Goal: Task Accomplishment & Management: Complete application form

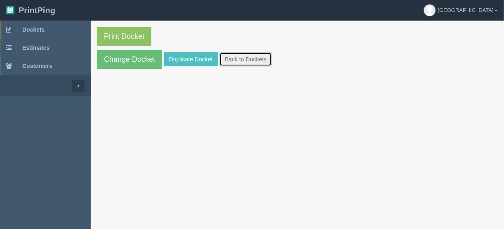
click at [252, 57] on link "Back to Dockets" at bounding box center [245, 59] width 52 height 14
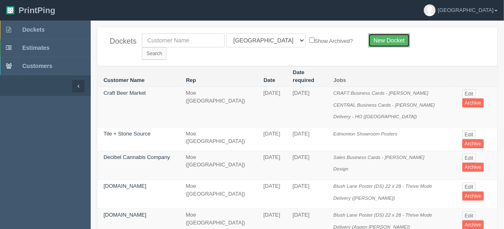
click at [397, 38] on link "New Docket" at bounding box center [389, 40] width 42 height 14
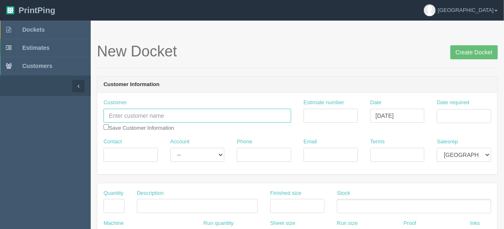
click at [124, 115] on input "text" at bounding box center [197, 116] width 188 height 14
paste input "Sovereign Junk Removal"
type input "Sovereign Junk Removal"
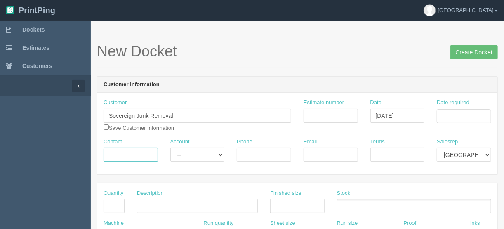
drag, startPoint x: 137, startPoint y: 152, endPoint x: 131, endPoint y: 154, distance: 6.4
click at [137, 152] on input "Contact" at bounding box center [130, 155] width 54 height 14
paste input "Stephanie Hansen"
type input "Stephanie Hansen"
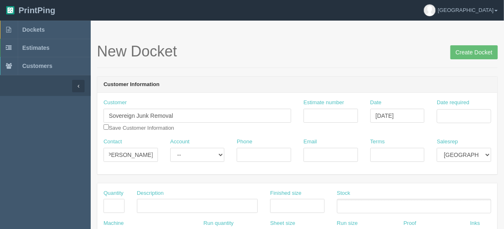
scroll to position [0, 0]
click at [242, 153] on input "Phone" at bounding box center [264, 155] width 54 height 14
paste input "4033219706"
type input "4033219706"
click at [312, 150] on input "Email" at bounding box center [330, 155] width 54 height 14
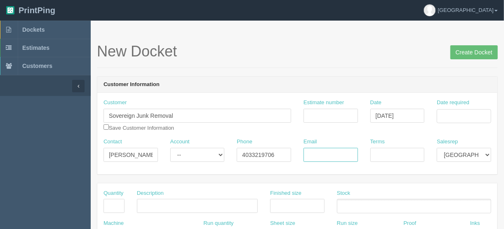
paste input "hansen.stephanie.v@gmail.com"
type input "hansen.stephanie.v@gmail.com"
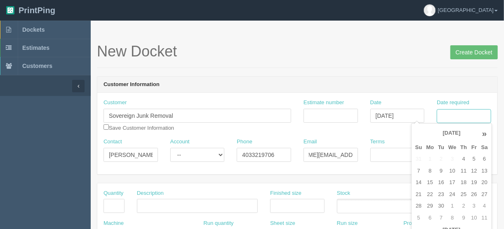
click at [452, 116] on input "Date required" at bounding box center [463, 116] width 54 height 14
click at [438, 169] on td "9" at bounding box center [441, 171] width 10 height 12
click at [475, 168] on td "12" at bounding box center [474, 171] width 10 height 12
type input "[DATE]"
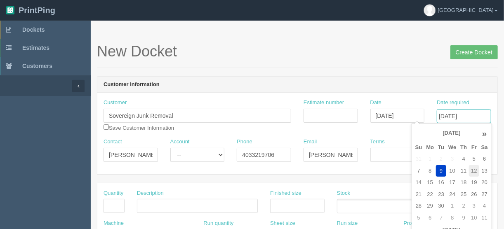
scroll to position [0, 1]
click at [318, 110] on input "Estimate number" at bounding box center [330, 116] width 54 height 14
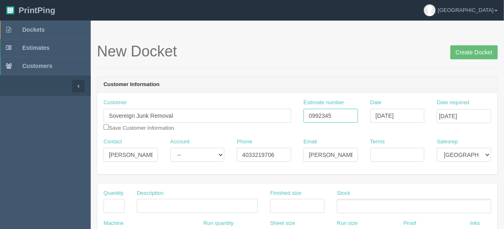
type input "0992345"
drag, startPoint x: 389, startPoint y: 153, endPoint x: 384, endPoint y: 154, distance: 5.4
click at [388, 153] on input "Terms" at bounding box center [397, 155] width 54 height 14
type input "COD"
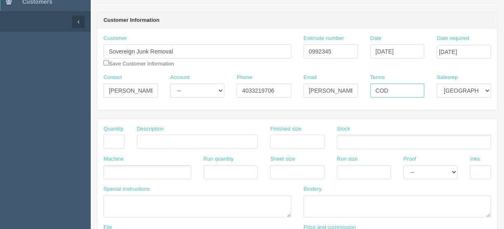
scroll to position [66, 0]
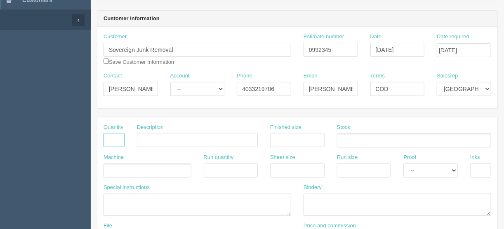
click at [113, 135] on input "text" at bounding box center [113, 140] width 21 height 14
type input "1"
type input "Design - create artwork"
click at [143, 166] on ul at bounding box center [147, 171] width 88 height 14
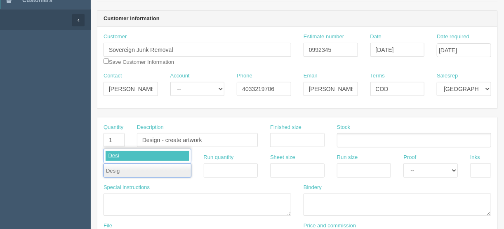
type input "Design"
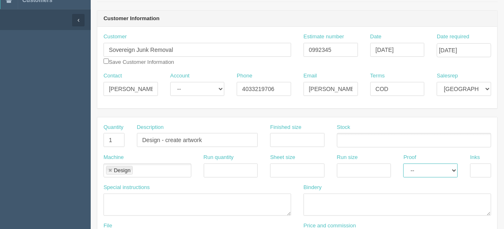
click at [455, 169] on select "-- Email Hard Copy" at bounding box center [430, 171] width 54 height 14
select select "Email"
click at [403, 164] on select "-- Email Hard Copy" at bounding box center [430, 171] width 54 height 14
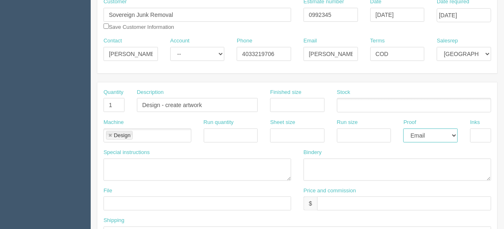
scroll to position [132, 0]
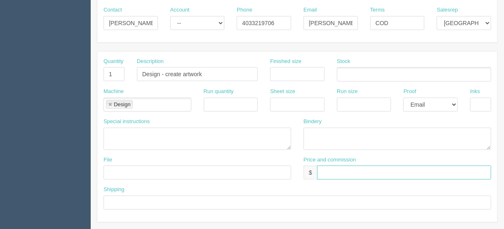
click at [322, 168] on input "text" at bounding box center [404, 173] width 174 height 14
type input "$_________________________________"
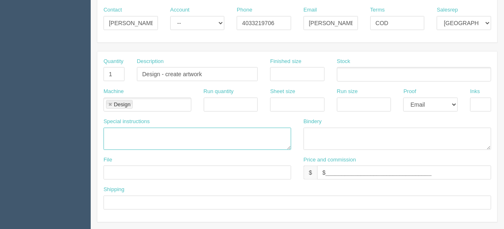
click at [122, 141] on textarea at bounding box center [197, 139] width 188 height 22
paste textarea "for red lettering with a gold crown over the letter S."
click at [118, 132] on textarea "for red lettering with a gold crown over the letter S." at bounding box center [197, 139] width 188 height 22
drag, startPoint x: 117, startPoint y: 132, endPoint x: 90, endPoint y: 130, distance: 26.9
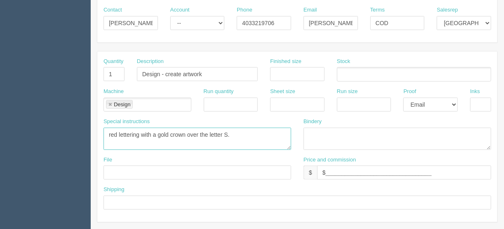
click at [109, 131] on textarea "red lettering with a gold crown over the letter S." at bounding box center [197, 139] width 188 height 22
paste textarea "> Sovereign Junk Removal > > Phone: 403-321-9706"
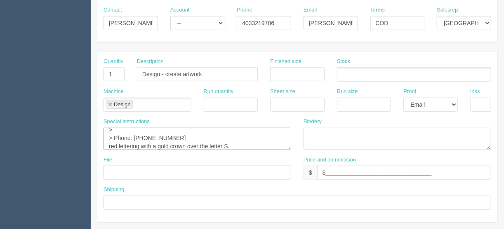
click at [113, 135] on textarea "> Sovereign Junk Removal > > Phone: 403-321-9706 red lettering with a gold crow…" at bounding box center [197, 139] width 188 height 22
click at [115, 129] on textarea "> Sovereign Junk Removal Phone: 403-321-9706 red lettering with a gold crown ov…" at bounding box center [197, 139] width 188 height 22
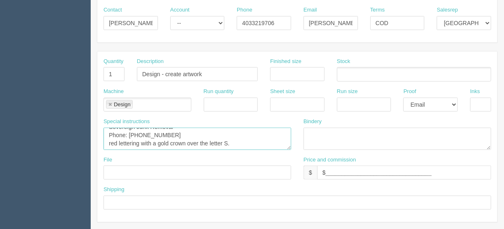
click at [237, 142] on textarea "Sovereign Junk Removal Phone: 403-321-9706 red lettering with a gold crown over…" at bounding box center [197, 139] width 188 height 22
type textarea "Sovereign Junk Removal Phone: 403-321-9706 red lettering with a gold crown over…"
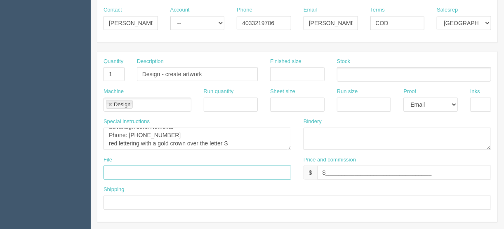
click at [113, 166] on input "text" at bounding box center [197, 173] width 188 height 14
type input "files@allrush.ca"
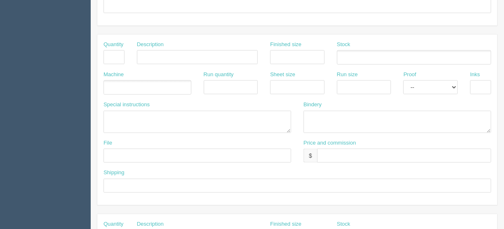
scroll to position [330, 0]
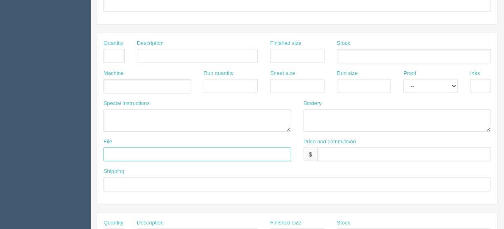
drag, startPoint x: 123, startPoint y: 148, endPoint x: 127, endPoint y: 150, distance: 4.7
click at [123, 148] on input "text" at bounding box center [197, 155] width 188 height 14
type input "Client files"
drag, startPoint x: 118, startPoint y: 183, endPoint x: 124, endPoint y: 179, distance: 7.6
click at [118, 183] on input "text" at bounding box center [296, 185] width 387 height 14
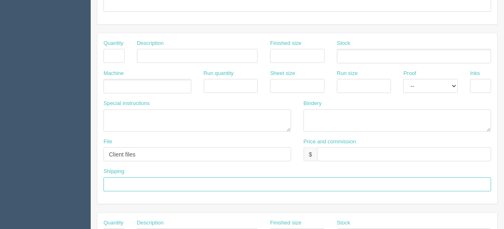
type input "Call/email when ready"
click at [325, 152] on input "text" at bounding box center [404, 155] width 174 height 14
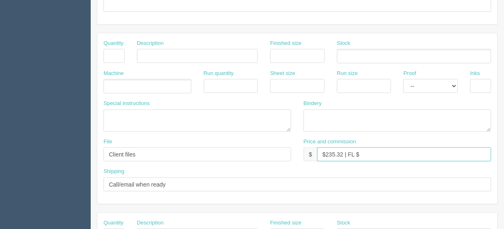
type input "$235.32 | FL $"
click at [349, 55] on ul at bounding box center [414, 56] width 154 height 14
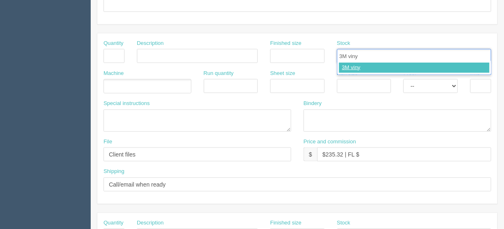
type input "3M vinyl"
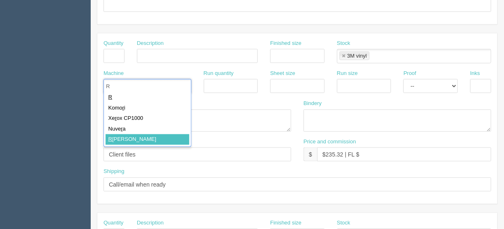
type input "R"
type input "Roland"
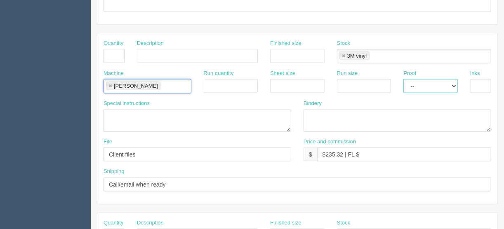
drag, startPoint x: 455, startPoint y: 82, endPoint x: 440, endPoint y: 91, distance: 17.7
click at [455, 83] on select "-- Email Hard Copy" at bounding box center [430, 86] width 54 height 14
select select "Hard Copy"
click at [403, 79] on select "-- Email Hard Copy" at bounding box center [430, 86] width 54 height 14
click at [477, 82] on input "text" at bounding box center [480, 86] width 21 height 14
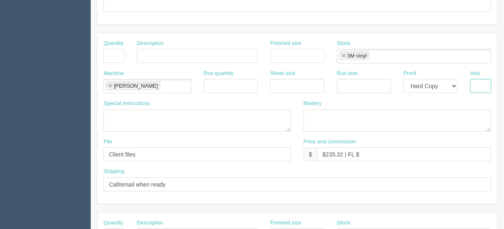
type input "4/0"
click at [275, 54] on input "text" at bounding box center [297, 56] width 54 height 14
type input "See below"
click at [112, 113] on textarea at bounding box center [197, 121] width 188 height 22
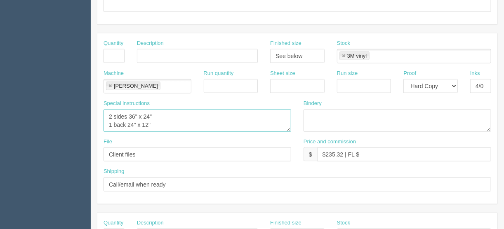
scroll to position [5, 0]
type textarea "2 sides 36" x 24" 1 back 24" x 12" 2 doors 18" x 9""
click at [364, 150] on input "$235.32 | FL $" at bounding box center [404, 155] width 174 height 14
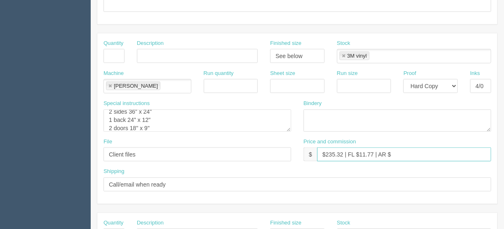
type input "$235.32 | FL $11.77 | AR $"
click at [107, 52] on input "text" at bounding box center [113, 56] width 21 height 14
type input "5"
type input "D"
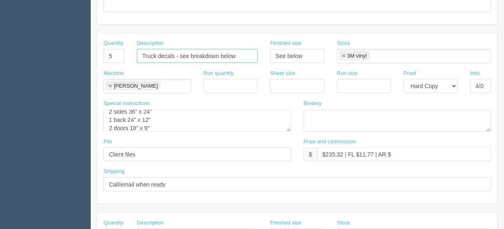
type input "Truck decals - see breakdown below"
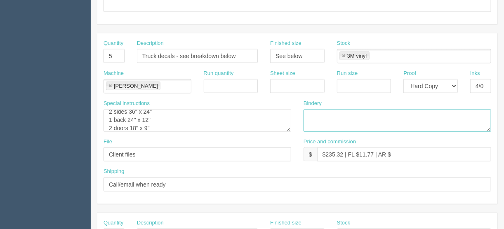
click at [310, 114] on textarea at bounding box center [397, 121] width 188 height 22
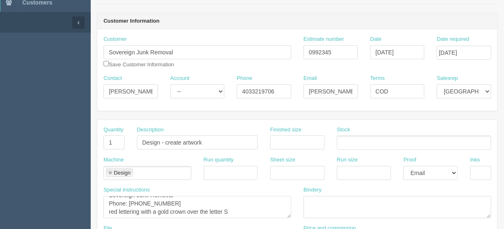
scroll to position [33, 0]
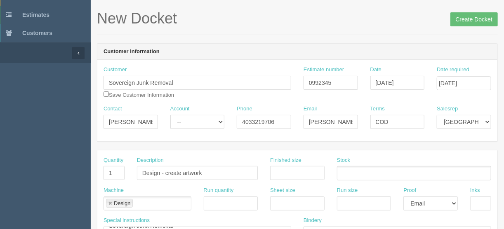
type textarea "ARB - 3M lam and trim - $60.56 (quote 12610)"
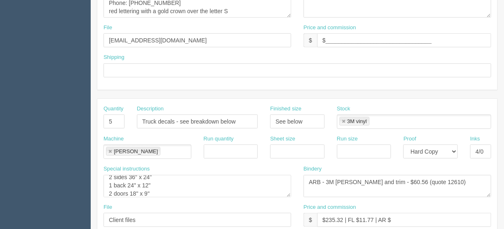
scroll to position [297, 0]
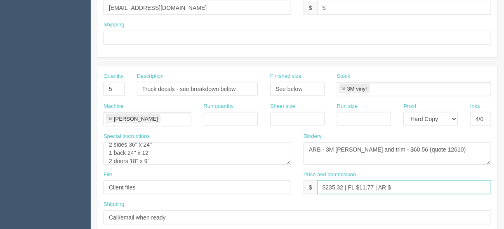
click at [395, 186] on input "$235.32 | FL $11.77 | AR $" at bounding box center [404, 188] width 174 height 14
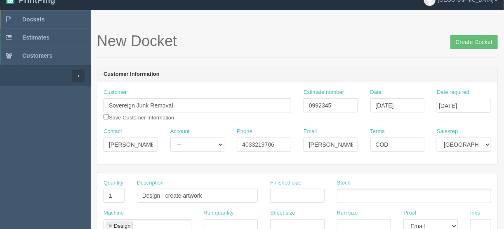
scroll to position [0, 0]
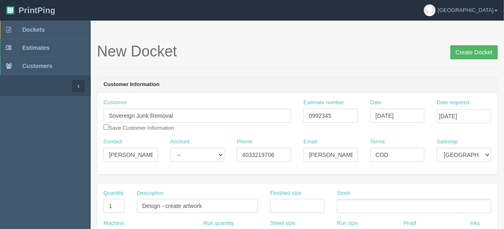
type input "$235.32 | FL $11.77 | AR $77.84"
drag, startPoint x: 467, startPoint y: 53, endPoint x: 448, endPoint y: 52, distance: 19.4
click at [466, 52] on input "Create Docket" at bounding box center [473, 52] width 47 height 14
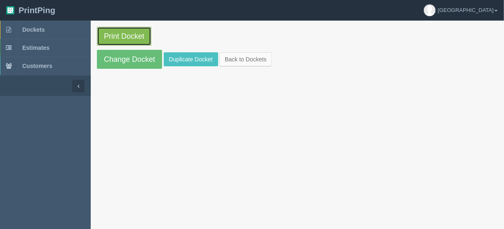
click at [131, 36] on link "Print Docket" at bounding box center [124, 36] width 54 height 19
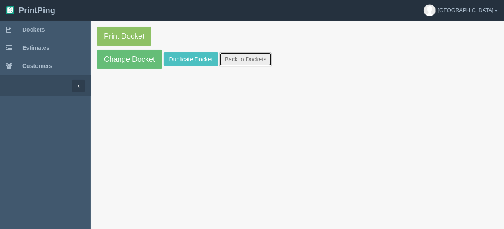
click at [237, 59] on link "Back to Dockets" at bounding box center [245, 59] width 52 height 14
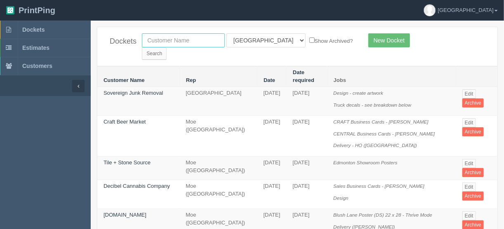
click at [153, 40] on input "text" at bounding box center [183, 40] width 83 height 14
type input "nolan"
click at [167, 47] on input "Search" at bounding box center [154, 53] width 25 height 12
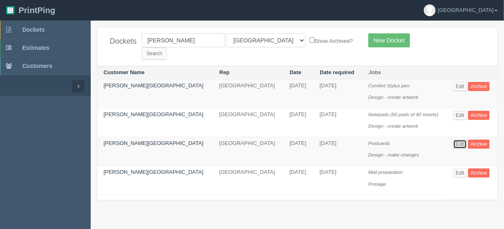
click at [459, 140] on link "Edit" at bounding box center [460, 144] width 14 height 9
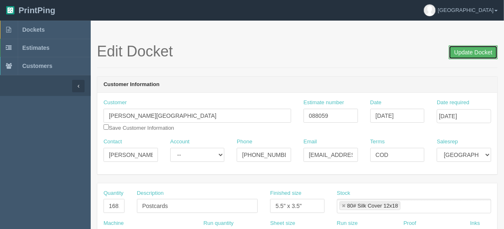
click at [466, 51] on input "Update Docket" at bounding box center [472, 52] width 49 height 14
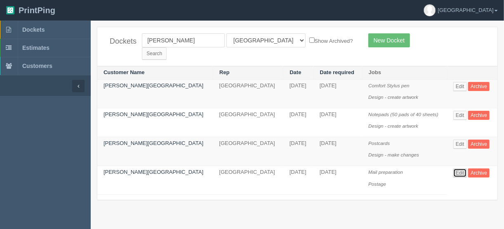
click at [457, 169] on link "Edit" at bounding box center [460, 173] width 14 height 9
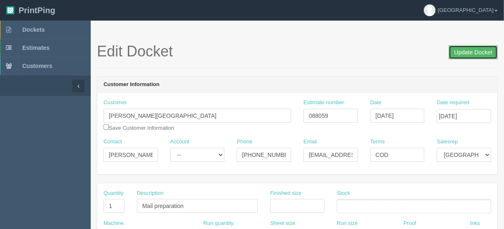
click at [474, 50] on input "Update Docket" at bounding box center [472, 52] width 49 height 14
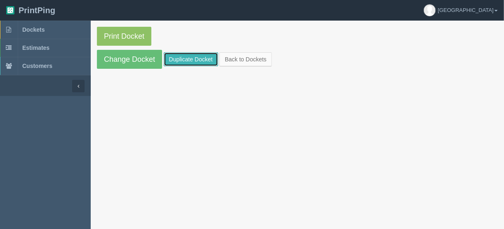
click at [178, 56] on link "Duplicate Docket" at bounding box center [191, 59] width 54 height 14
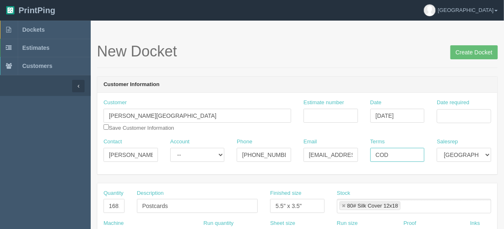
drag, startPoint x: 401, startPoint y: 150, endPoint x: 342, endPoint y: 160, distance: 59.4
click at [344, 160] on div "Contact Jason Account -- Existing Client Allrush Client Rep Client Phone 403-70…" at bounding box center [297, 153] width 400 height 30
type input "Due on receipt"
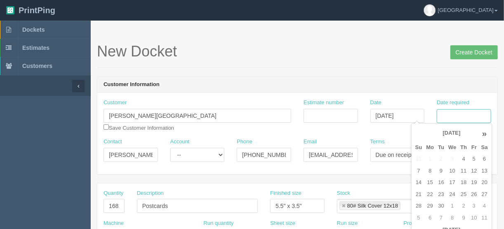
drag, startPoint x: 453, startPoint y: 114, endPoint x: 450, endPoint y: 120, distance: 6.3
click at [453, 114] on input "Date required" at bounding box center [463, 116] width 54 height 14
click at [441, 171] on td "9" at bounding box center [441, 171] width 10 height 12
click at [472, 170] on td "12" at bounding box center [474, 171] width 10 height 12
type input "[DATE]"
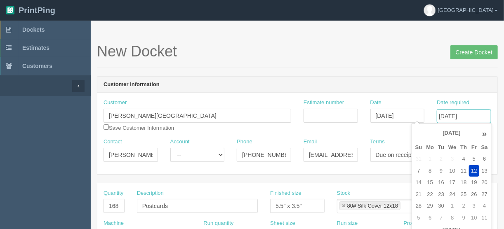
scroll to position [0, 1]
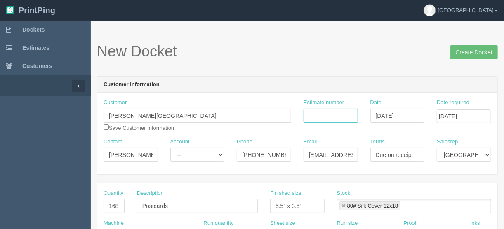
click at [328, 113] on input "Estimate number" at bounding box center [330, 116] width 54 height 14
type input "088059"
drag, startPoint x: 106, startPoint y: 206, endPoint x: 151, endPoint y: 203, distance: 45.4
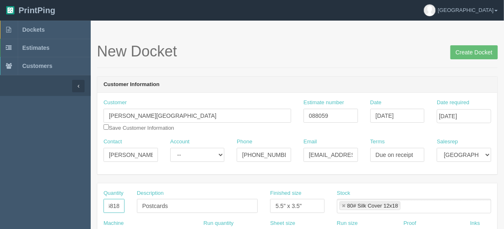
click at [151, 203] on div "Quantity 16818 Description Postcards Finished size 5.5" x 3.5" Stock 80# Silk C…" at bounding box center [297, 205] width 400 height 30
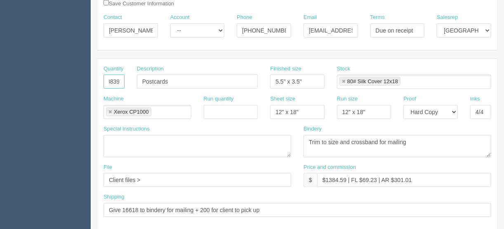
scroll to position [132, 0]
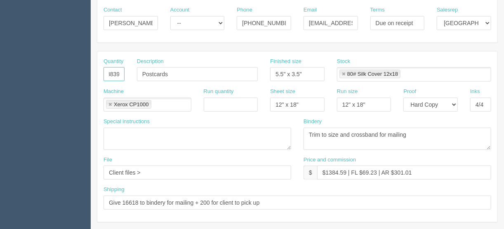
type input "8839"
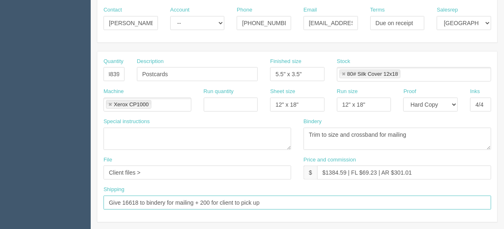
scroll to position [0, 0]
drag, startPoint x: 136, startPoint y: 199, endPoint x: 123, endPoint y: 201, distance: 13.7
click at [123, 201] on input "Give 16618 to bindery for mailing + 200 for client to pick up" at bounding box center [296, 203] width 387 height 14
click at [191, 200] on input "Give to bindery for mailing + 200 for client to pick up" at bounding box center [296, 203] width 387 height 14
type input "Give to bindery for mailing + 5 for client to pick up"
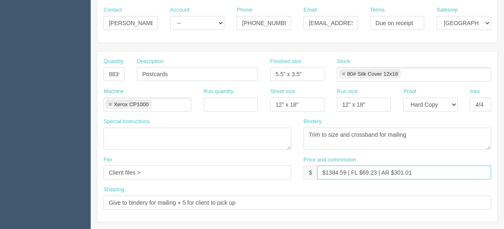
drag, startPoint x: 344, startPoint y: 170, endPoint x: 326, endPoint y: 171, distance: 17.7
click at [326, 171] on input "$1384.59 | FL $69.23 | AR $301.01" at bounding box center [404, 173] width 174 height 14
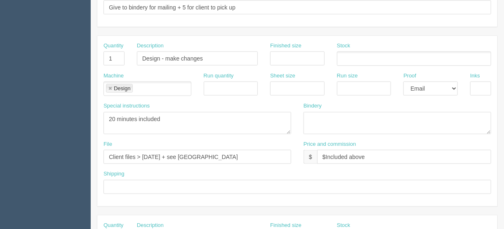
scroll to position [330, 0]
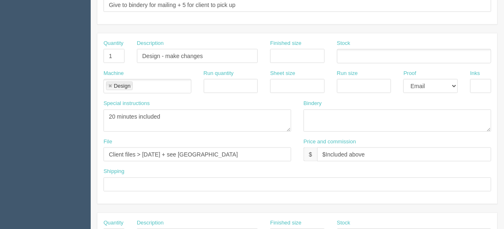
type input "$765.59 | FL $69.23 | AR $301.01"
drag, startPoint x: 209, startPoint y: 152, endPoint x: 143, endPoint y: 174, distance: 69.9
click at [143, 153] on input "Client files > July 2022 + see France" at bounding box center [197, 155] width 188 height 14
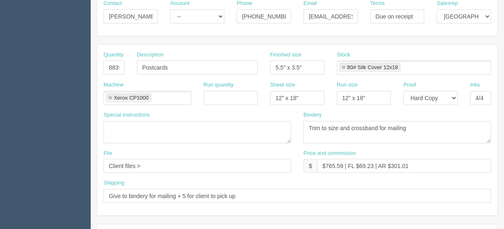
scroll to position [132, 0]
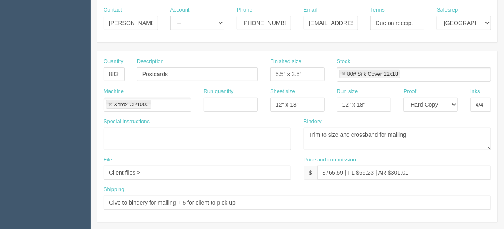
type input "Client files > September 2024 + see sample in docket for changes"
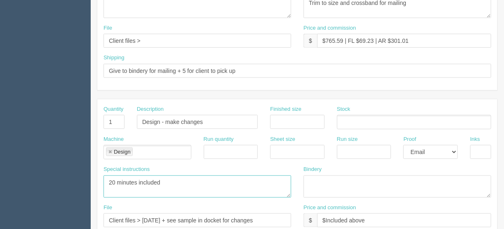
drag, startPoint x: 114, startPoint y: 178, endPoint x: 113, endPoint y: 199, distance: 20.7
click at [114, 178] on textarea "20 minutes included" at bounding box center [197, 187] width 188 height 22
type textarea "15 minutes included"
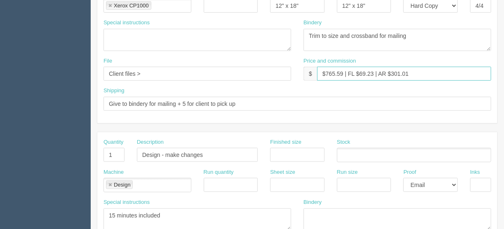
drag, startPoint x: 373, startPoint y: 72, endPoint x: 359, endPoint y: 72, distance: 14.0
click at [359, 72] on input "$765.59 | FL $69.23 | AR $301.01" at bounding box center [404, 74] width 174 height 14
click at [418, 71] on input "$765.59 | FL $28.04 | AR $301.01" at bounding box center [404, 74] width 174 height 14
drag, startPoint x: 409, startPoint y: 72, endPoint x: 390, endPoint y: 72, distance: 18.5
click at [390, 72] on input "$765.59 | FL $28.04 | AR $301.01" at bounding box center [404, 74] width 174 height 14
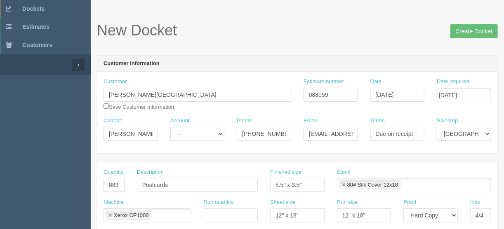
scroll to position [20, 0]
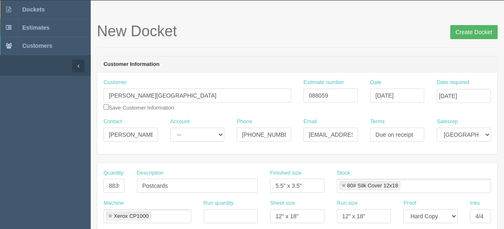
type input "$765.59 | FL $28.04 | AR $176.67"
click at [468, 32] on input "Create Docket" at bounding box center [473, 32] width 47 height 14
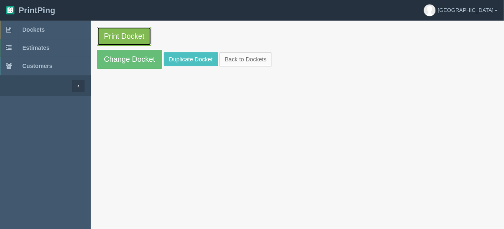
click at [135, 32] on link "Print Docket" at bounding box center [124, 36] width 54 height 19
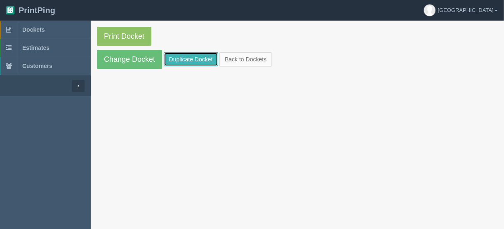
click at [192, 59] on link "Duplicate Docket" at bounding box center [191, 59] width 54 height 14
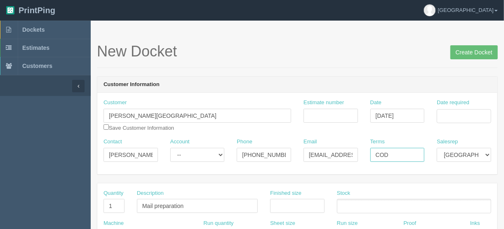
drag, startPoint x: 403, startPoint y: 153, endPoint x: 355, endPoint y: 160, distance: 48.3
click at [356, 155] on div "Contact [PERSON_NAME] Account -- Existing Client Allrush Client Rep Client Phon…" at bounding box center [297, 153] width 400 height 30
type input "Due on receipt"
click at [445, 113] on input "Date required" at bounding box center [463, 116] width 54 height 14
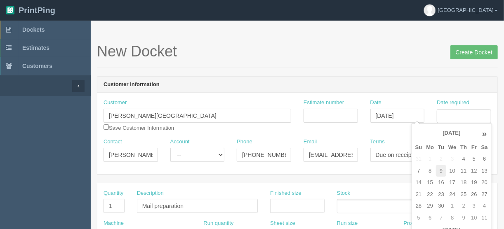
click at [444, 169] on td "9" at bounding box center [441, 171] width 10 height 12
drag, startPoint x: 473, startPoint y: 170, endPoint x: 464, endPoint y: 129, distance: 41.8
click at [473, 169] on td "12" at bounding box center [474, 171] width 10 height 12
type input "[DATE]"
click at [468, 50] on input "Create Docket" at bounding box center [473, 52] width 47 height 14
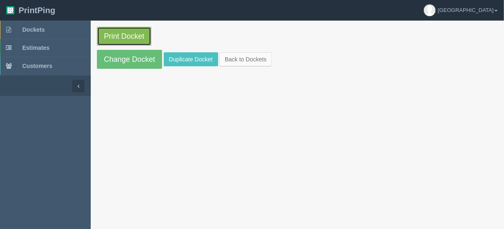
click at [126, 31] on link "Print Docket" at bounding box center [124, 36] width 54 height 19
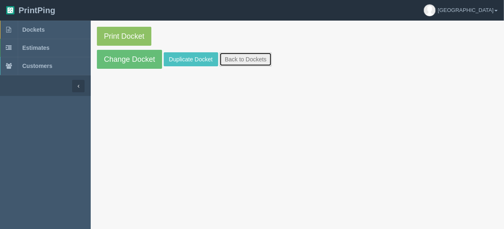
click at [236, 59] on link "Back to Dockets" at bounding box center [245, 59] width 52 height 14
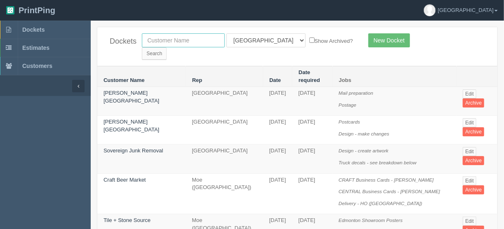
click at [165, 40] on input "text" at bounding box center [183, 40] width 83 height 14
type input "parkway"
click at [167, 47] on input "Search" at bounding box center [154, 53] width 25 height 12
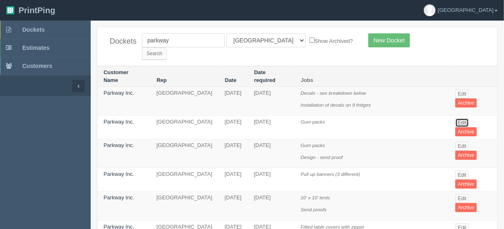
click at [464, 118] on link "Edit" at bounding box center [462, 122] width 14 height 9
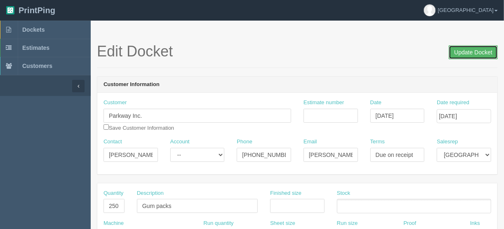
click at [472, 51] on input "Update Docket" at bounding box center [472, 52] width 49 height 14
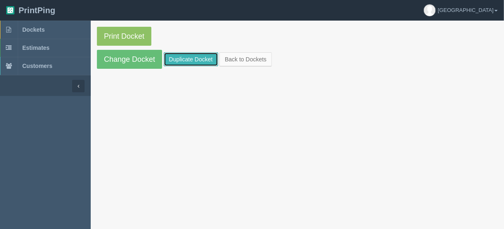
click at [188, 55] on link "Duplicate Docket" at bounding box center [191, 59] width 54 height 14
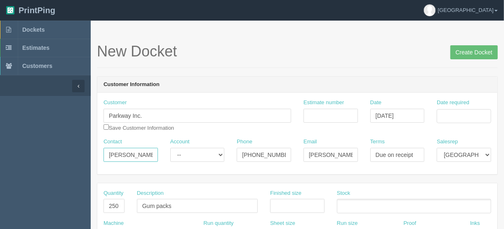
drag, startPoint x: 142, startPoint y: 153, endPoint x: 66, endPoint y: 158, distance: 76.4
paste input "'[PERSON_NAME]' <[EMAIL_ADDRESS][DOMAIN_NAME]>"
drag, startPoint x: 114, startPoint y: 154, endPoint x: 174, endPoint y: 157, distance: 60.2
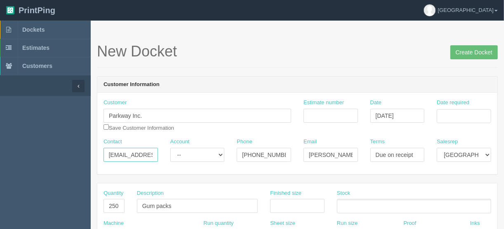
click at [174, 157] on div "Contact 'Jamie Ayles' <info@drinkparkway.com Account -- Existing Client Allrush…" at bounding box center [297, 153] width 400 height 30
type input "'Jamie Ayles' <"
drag, startPoint x: 304, startPoint y: 158, endPoint x: 377, endPoint y: 151, distance: 73.7
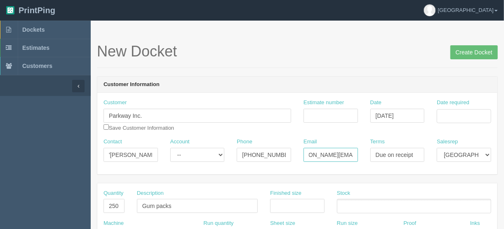
click at [377, 151] on div "Contact 'Jamie Ayles' < Account -- Existing Client Allrush Client Rep Client Ph…" at bounding box center [297, 153] width 400 height 30
paste input "info@drinkparkway.com"
type input "info@drinkparkway.com"
click at [445, 115] on input "Date required" at bounding box center [463, 116] width 54 height 14
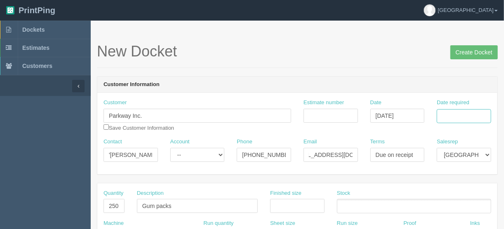
scroll to position [0, 0]
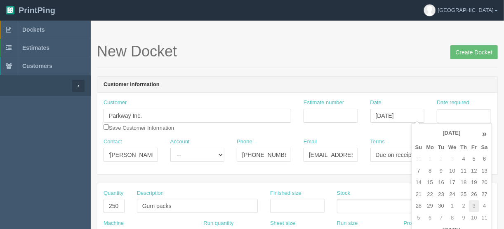
click at [472, 208] on td "3" at bounding box center [474, 206] width 10 height 12
type input "October 3, 2025"
click at [150, 152] on input "'Jamie Ayles' <" at bounding box center [130, 155] width 54 height 14
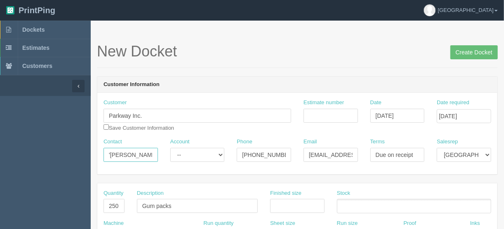
click at [110, 155] on input "'Jamie Ayles" at bounding box center [130, 155] width 54 height 14
type input "Jamie Ayles"
drag, startPoint x: 120, startPoint y: 207, endPoint x: 92, endPoint y: 203, distance: 28.7
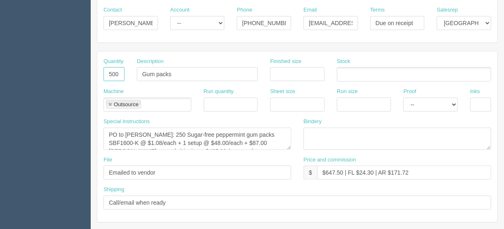
type input "500"
click at [168, 135] on textarea "PO to [PERSON_NAME]: 250 Sugar-free peppermint gum packs SBF1600-K @ $1.08/each…" at bounding box center [197, 139] width 188 height 22
click at [161, 141] on textarea "PO to [PERSON_NAME]: 250 Sugar-free peppermint gum packs SBF1600-K @ $1.08/each…" at bounding box center [197, 139] width 188 height 22
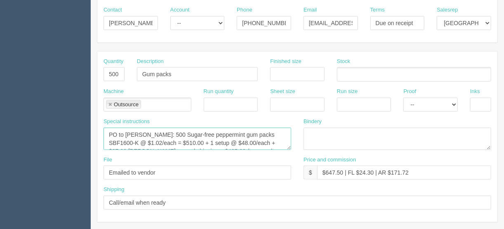
click at [269, 141] on textarea "PO to [PERSON_NAME]: 250 Sugar-free peppermint gum packs SBF1600-K @ $1.08/each…" at bounding box center [197, 139] width 188 height 22
click at [271, 142] on textarea "PO to [PERSON_NAME]: 250 Sugar-free peppermint gum packs SBF1600-K @ $1.08/each…" at bounding box center [197, 139] width 188 height 22
drag, startPoint x: 146, startPoint y: 139, endPoint x: 108, endPoint y: 136, distance: 38.9
click at [108, 136] on textarea "PO to [PERSON_NAME]: 250 Sugar-free peppermint gum packs SBF1600-K @ $1.08/each…" at bounding box center [197, 139] width 188 height 22
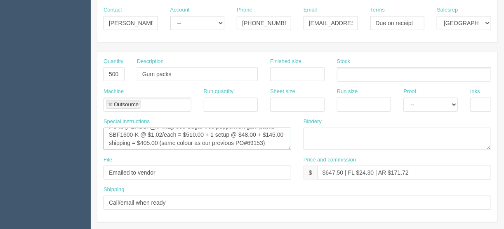
scroll to position [8, 0]
drag, startPoint x: 266, startPoint y: 142, endPoint x: 184, endPoint y: 145, distance: 82.1
click at [178, 145] on textarea "PO to [PERSON_NAME]: 250 Sugar-free peppermint gum packs SBF1600-K @ $1.08/each…" at bounding box center [197, 139] width 188 height 22
click at [185, 145] on textarea "PO to [PERSON_NAME]: 250 Sugar-free peppermint gum packs SBF1600-K @ $1.08/each…" at bounding box center [197, 139] width 188 height 22
drag, startPoint x: 191, startPoint y: 139, endPoint x: 176, endPoint y: 141, distance: 15.8
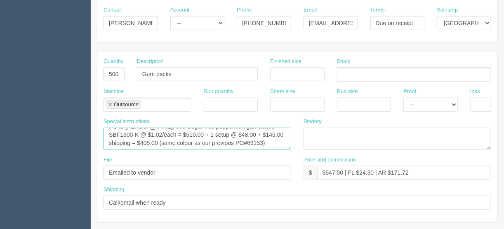
click at [176, 141] on textarea "PO to Taylor-Grant: 250 Sugar-free peppermint gum packs SBF1600-K @ $1.08/each …" at bounding box center [197, 139] width 188 height 22
click at [244, 142] on textarea "PO to Taylor-Grant: 250 Sugar-free peppermint gum packs SBF1600-K @ $1.08/each …" at bounding box center [197, 139] width 188 height 22
type textarea "PO to [PERSON_NAME]: 500 Sugar-free peppermint gum packs SBF1600-K @ $1.02/each…"
drag, startPoint x: 341, startPoint y: 169, endPoint x: 249, endPoint y: 211, distance: 101.3
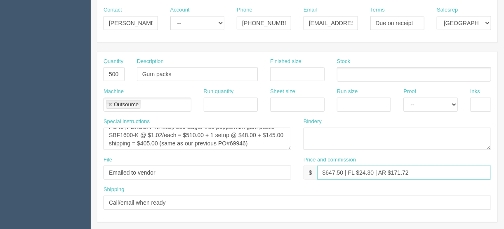
click at [325, 171] on input "$647.50 | FL $24.30 | AR $171.72" at bounding box center [404, 173] width 174 height 14
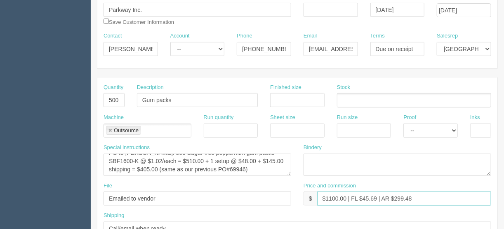
scroll to position [99, 0]
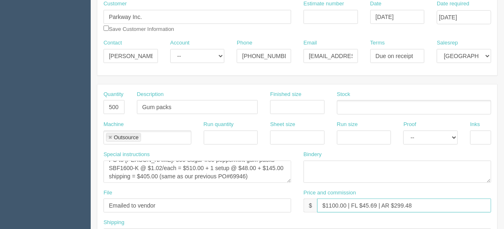
type input "$1100.00 | FL $45.69 | AR $299.48"
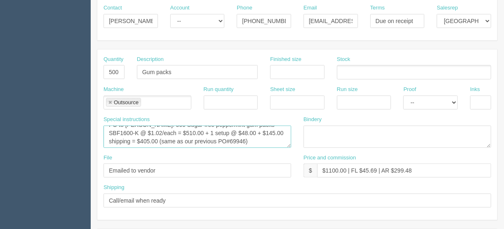
scroll to position [165, 0]
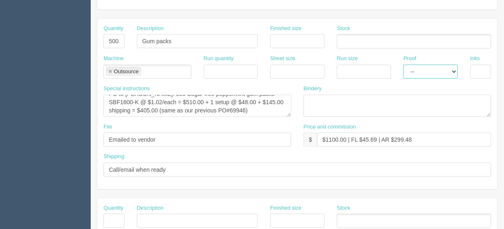
click at [453, 70] on select "-- Email Hard Copy" at bounding box center [430, 72] width 54 height 14
select select "Email"
click at [403, 65] on select "-- Email Hard Copy" at bounding box center [430, 72] width 54 height 14
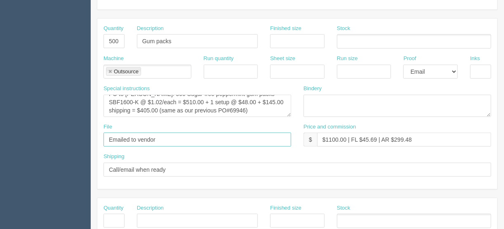
click at [161, 138] on input "Emailed to vendor" at bounding box center [197, 140] width 188 height 14
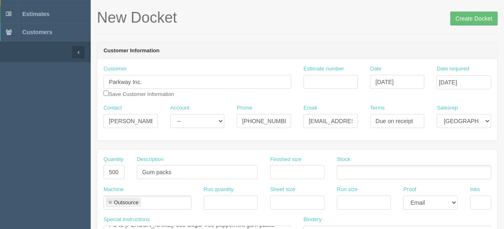
scroll to position [0, 0]
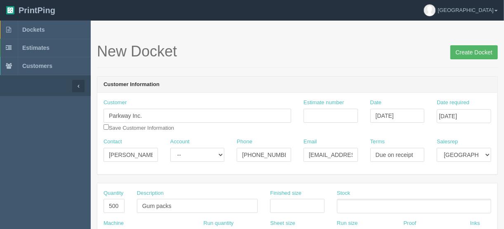
type input "Emailed to vendor (from May 2025)"
click at [472, 51] on input "Create Docket" at bounding box center [473, 52] width 47 height 14
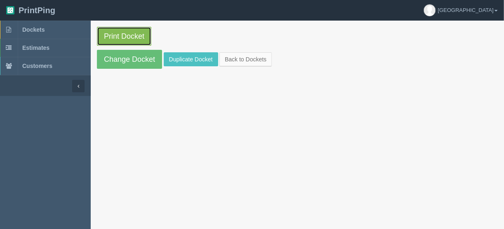
click at [123, 33] on link "Print Docket" at bounding box center [124, 36] width 54 height 19
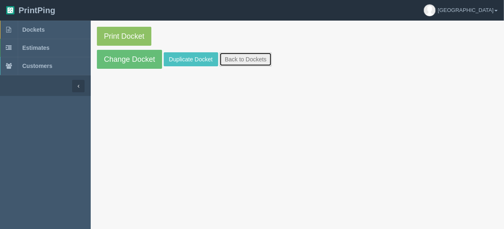
click at [233, 55] on link "Back to Dockets" at bounding box center [245, 59] width 52 height 14
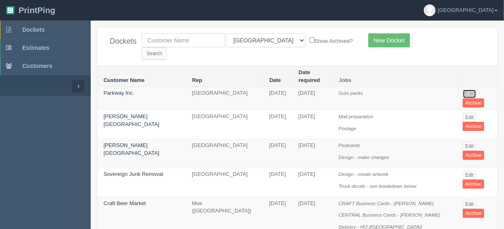
click at [467, 89] on link "Edit" at bounding box center [469, 93] width 14 height 9
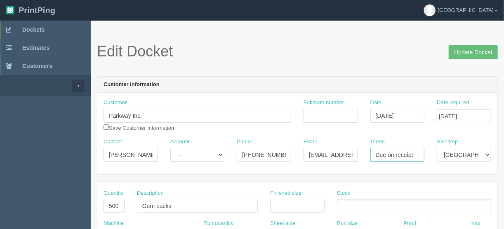
drag, startPoint x: 373, startPoint y: 154, endPoint x: 432, endPoint y: 152, distance: 59.0
click at [431, 152] on div "Contact Jamie Ayles Account -- Existing Client Allrush Client Rep Client Phone …" at bounding box center [297, 153] width 400 height 30
type input "Net 30"
drag, startPoint x: 473, startPoint y: 49, endPoint x: 464, endPoint y: 50, distance: 9.2
click at [473, 49] on input "Update Docket" at bounding box center [472, 52] width 49 height 14
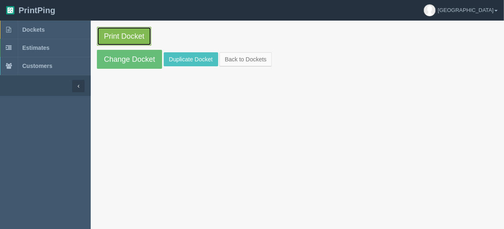
click at [118, 34] on link "Print Docket" at bounding box center [124, 36] width 54 height 19
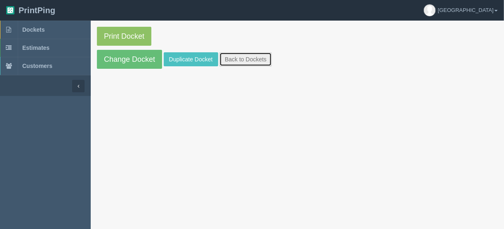
click at [242, 59] on link "Back to Dockets" at bounding box center [245, 59] width 52 height 14
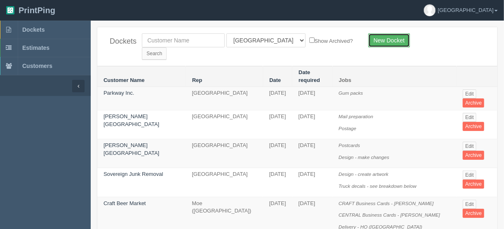
click at [391, 40] on link "New Docket" at bounding box center [389, 40] width 42 height 14
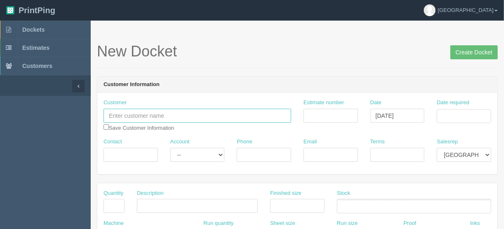
click at [123, 113] on input "text" at bounding box center [197, 116] width 188 height 14
paste input "Rybike"
type input "Rybike"
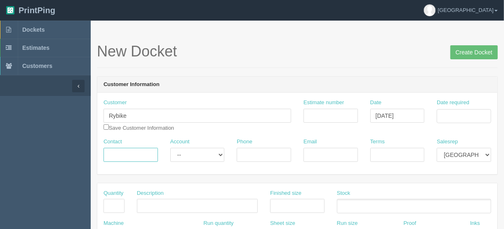
click at [127, 152] on input "Contact" at bounding box center [130, 155] width 54 height 14
paste input "Cody Littlefield"
type input "Cody Littlefield"
click at [314, 150] on input "Email" at bounding box center [330, 155] width 54 height 14
click at [259, 153] on input "Phone" at bounding box center [264, 155] width 54 height 14
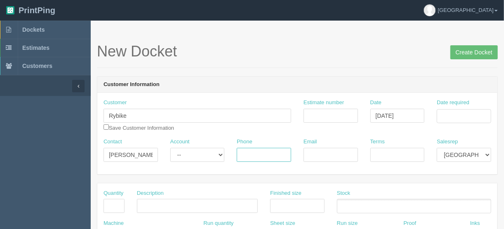
paste input "647-881-0825"
type input "647-881-0825"
click at [331, 151] on input "Email" at bounding box center [330, 155] width 54 height 14
paste input "cody.littlefield2@gmail.com"
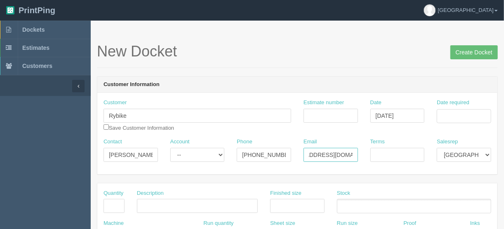
type input "cody.littlefield2@gmail.com"
click at [375, 153] on input "Terms" at bounding box center [397, 155] width 54 height 14
type input "COD"
drag, startPoint x: 444, startPoint y: 110, endPoint x: 446, endPoint y: 116, distance: 6.0
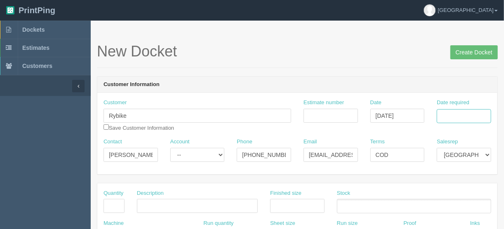
click at [444, 110] on input "Date required" at bounding box center [463, 116] width 54 height 14
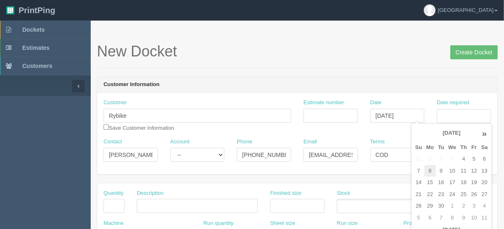
click at [428, 170] on td "8" at bounding box center [430, 171] width 12 height 12
click at [475, 170] on td "12" at bounding box center [474, 171] width 10 height 12
type input "September 12, 2025"
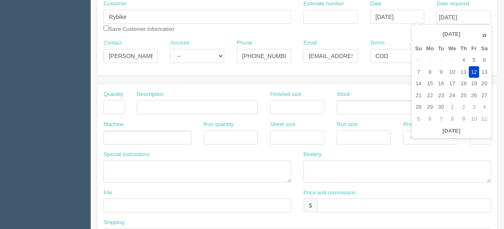
click at [368, 106] on ul at bounding box center [414, 107] width 154 height 14
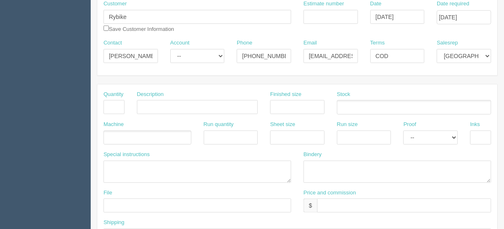
click at [469, 135] on div "Inks" at bounding box center [480, 136] width 33 height 30
click at [474, 137] on input "text" at bounding box center [480, 138] width 21 height 14
type input "4/0 + cut"
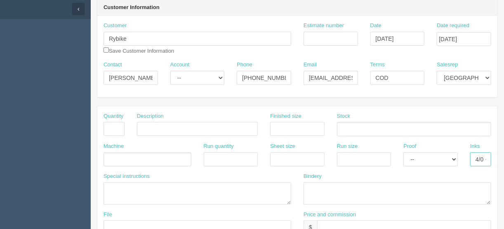
scroll to position [66, 0]
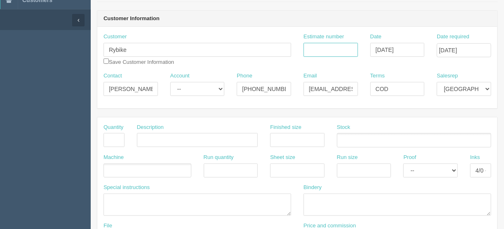
click at [318, 47] on input "Estimate number" at bounding box center [330, 50] width 54 height 14
type input "092374"
click at [112, 140] on input "text" at bounding box center [113, 140] width 21 height 14
type input "2"
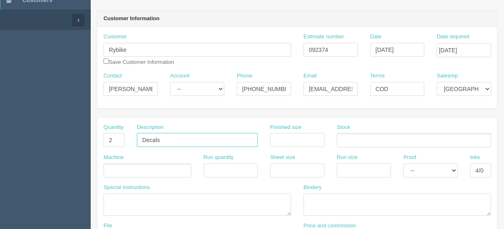
type input "Decals"
click at [115, 164] on ul at bounding box center [147, 171] width 88 height 14
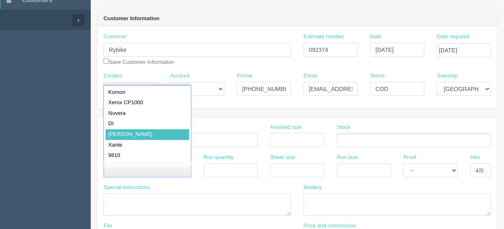
type input "Roland"
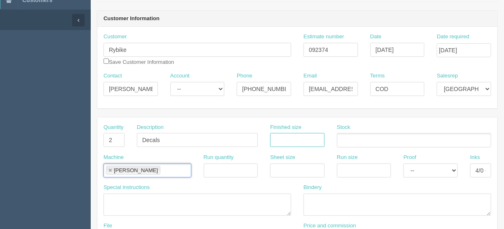
click at [277, 137] on input "text" at bounding box center [297, 140] width 54 height 14
type input "8"
type input "Max 2" high"
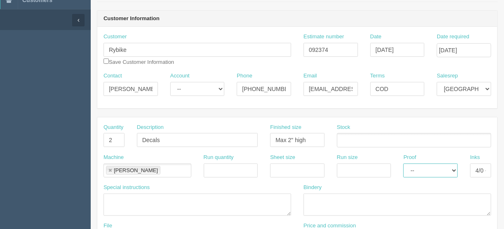
click at [456, 168] on select "-- Email Hard Copy" at bounding box center [430, 171] width 54 height 14
select select "Email"
click at [403, 164] on select "-- Email Hard Copy" at bounding box center [430, 171] width 54 height 14
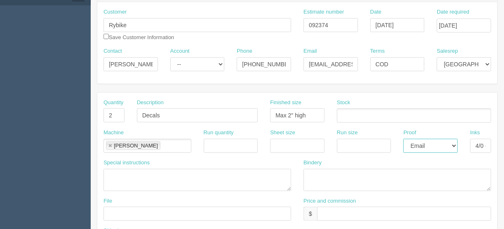
scroll to position [132, 0]
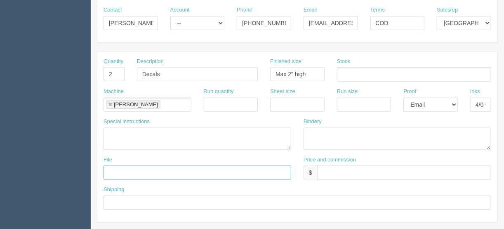
click at [113, 169] on input "text" at bounding box center [197, 173] width 188 height 14
type input "files@allrush.ca"
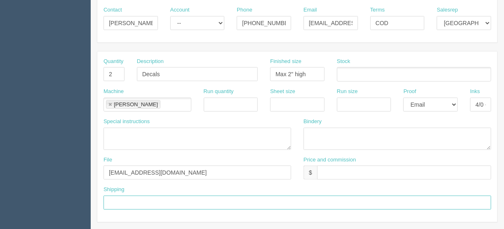
drag, startPoint x: 118, startPoint y: 203, endPoint x: 134, endPoint y: 195, distance: 17.9
click at [118, 203] on input "text" at bounding box center [296, 203] width 387 height 14
type input "Call/email when ready"
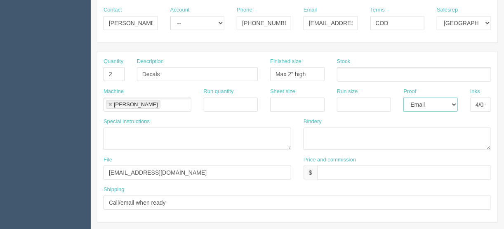
click at [455, 102] on select "-- Email Hard Copy" at bounding box center [430, 105] width 54 height 14
select select "Hard Copy"
click at [403, 98] on select "-- Email Hard Copy" at bounding box center [430, 105] width 54 height 14
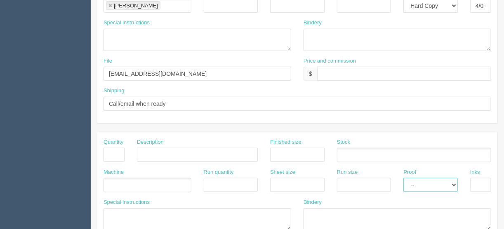
click at [454, 183] on select "-- Email Hard Copy" at bounding box center [430, 185] width 54 height 14
select select "Email"
click at [403, 178] on select "-- Email Hard Copy" at bounding box center [430, 185] width 54 height 14
drag, startPoint x: 110, startPoint y: 150, endPoint x: 114, endPoint y: 152, distance: 4.6
click at [110, 150] on input "text" at bounding box center [113, 155] width 21 height 14
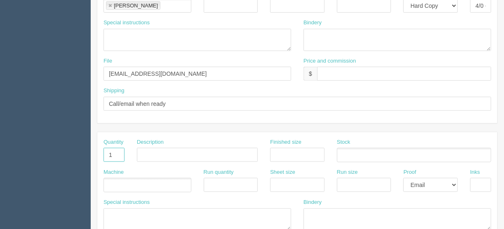
type input "1"
drag, startPoint x: 206, startPoint y: 153, endPoint x: 183, endPoint y: 152, distance: 22.3
click at [183, 152] on input "Design - create artwork" at bounding box center [197, 155] width 121 height 14
drag, startPoint x: 212, startPoint y: 152, endPoint x: 183, endPoint y: 151, distance: 28.9
click at [183, 151] on input "Design - create outilne" at bounding box center [197, 155] width 121 height 14
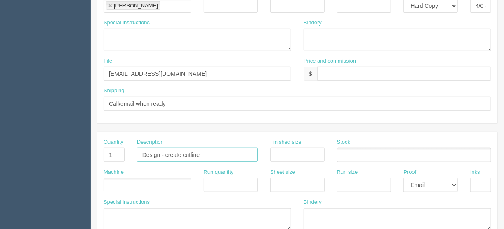
type input "Design - create cutline"
click at [117, 181] on ul at bounding box center [147, 185] width 88 height 14
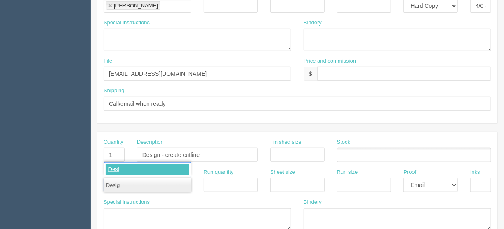
type input "Design"
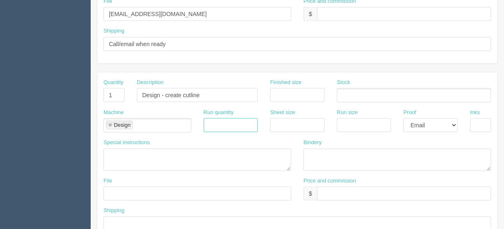
scroll to position [363, 0]
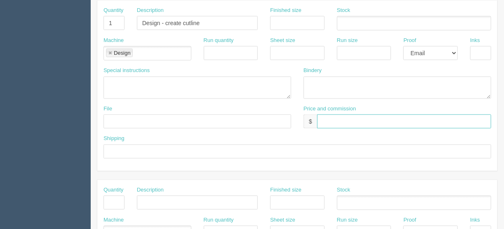
click at [325, 120] on input "text" at bounding box center [404, 122] width 174 height 14
type input "$Included above"
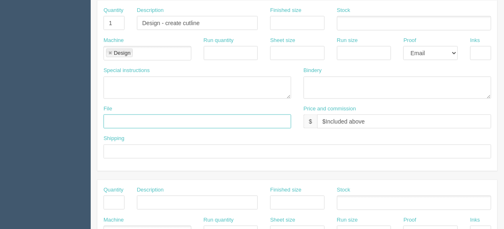
drag, startPoint x: 115, startPoint y: 114, endPoint x: 122, endPoint y: 116, distance: 7.6
click at [115, 115] on input "text" at bounding box center [197, 122] width 188 height 14
type input "files@allrush.ca"
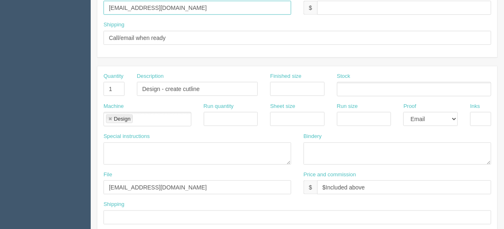
scroll to position [295, 0]
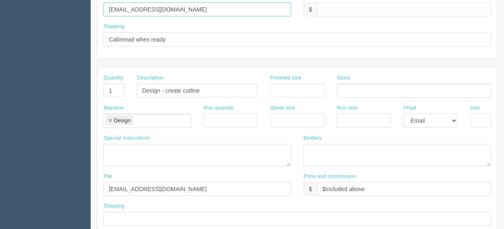
drag, startPoint x: 154, startPoint y: 5, endPoint x: 69, endPoint y: 10, distance: 85.0
click at [71, 10] on section "Dockets Estimates Customers" at bounding box center [252, 89] width 504 height 728
type input "Client files"
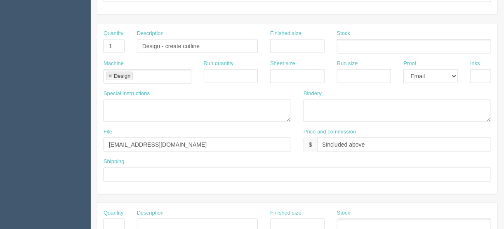
scroll to position [328, 0]
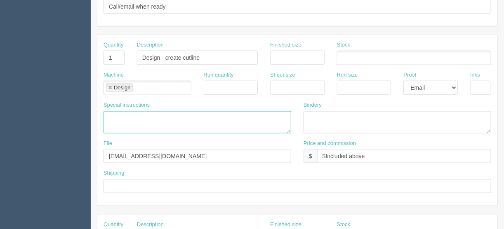
click at [108, 111] on textarea at bounding box center [197, 122] width 188 height 22
type textarea "Keep 1cm of black all around the letters"
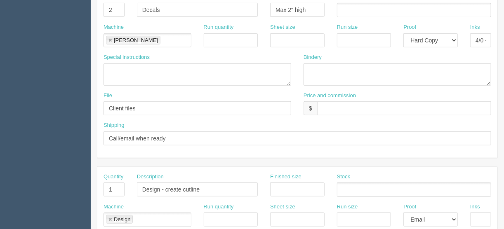
scroll to position [163, 0]
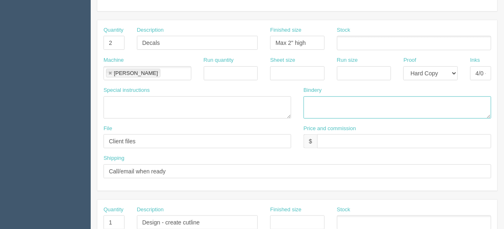
click at [316, 99] on textarea at bounding box center [397, 107] width 188 height 22
type textarea "ARB - 3M lam, trim and weed"
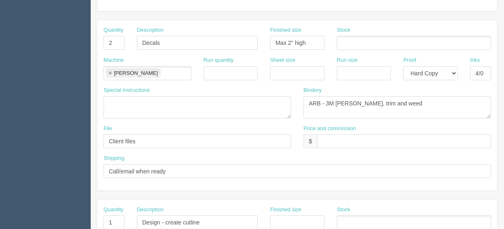
click at [353, 38] on ul at bounding box center [414, 43] width 154 height 14
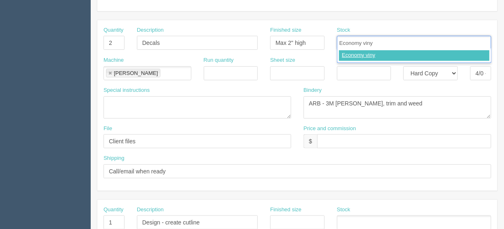
type input "Economy vinyl"
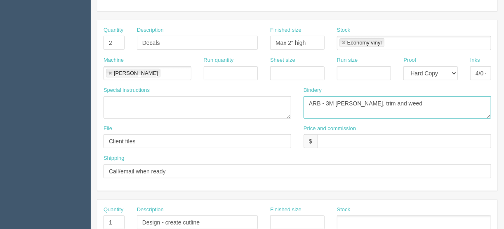
click at [385, 99] on textarea "ARB - 3M lam, trim and weed" at bounding box center [397, 107] width 188 height 22
click at [336, 101] on textarea "ARB - 3M lam, trim and weed - $30.00" at bounding box center [397, 107] width 188 height 22
type textarea "ARB - Econo lam, trim and weed - $30.00"
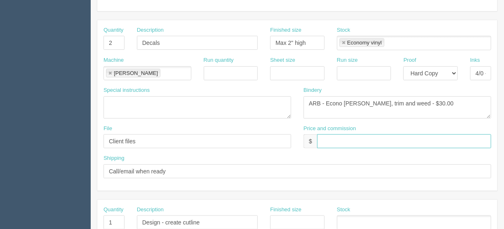
click at [326, 138] on input "text" at bounding box center [404, 141] width 174 height 14
click at [345, 139] on input "$85.00 | AR $33.00" at bounding box center [404, 141] width 174 height 14
drag, startPoint x: 398, startPoint y: 138, endPoint x: 385, endPoint y: 138, distance: 12.4
click at [385, 138] on input "$85.00 | FL $4.25 | AR $33.00" at bounding box center [404, 141] width 174 height 14
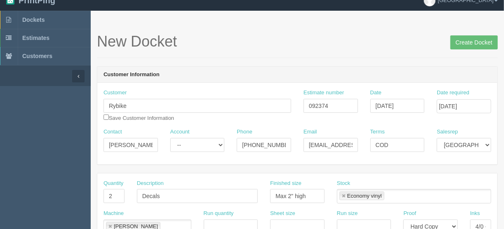
scroll to position [0, 0]
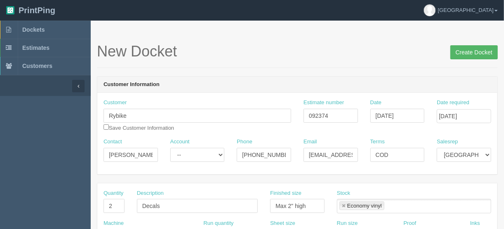
type input "$85.00 | FL $4.25 | AR $28.21"
click at [472, 51] on input "Create Docket" at bounding box center [473, 52] width 47 height 14
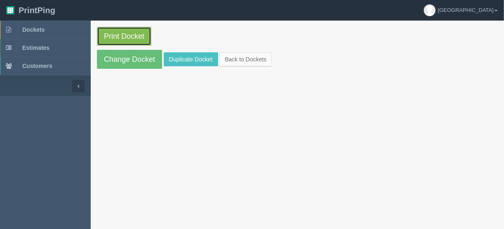
click at [121, 34] on link "Print Docket" at bounding box center [124, 36] width 54 height 19
